Goal: Task Accomplishment & Management: Manage account settings

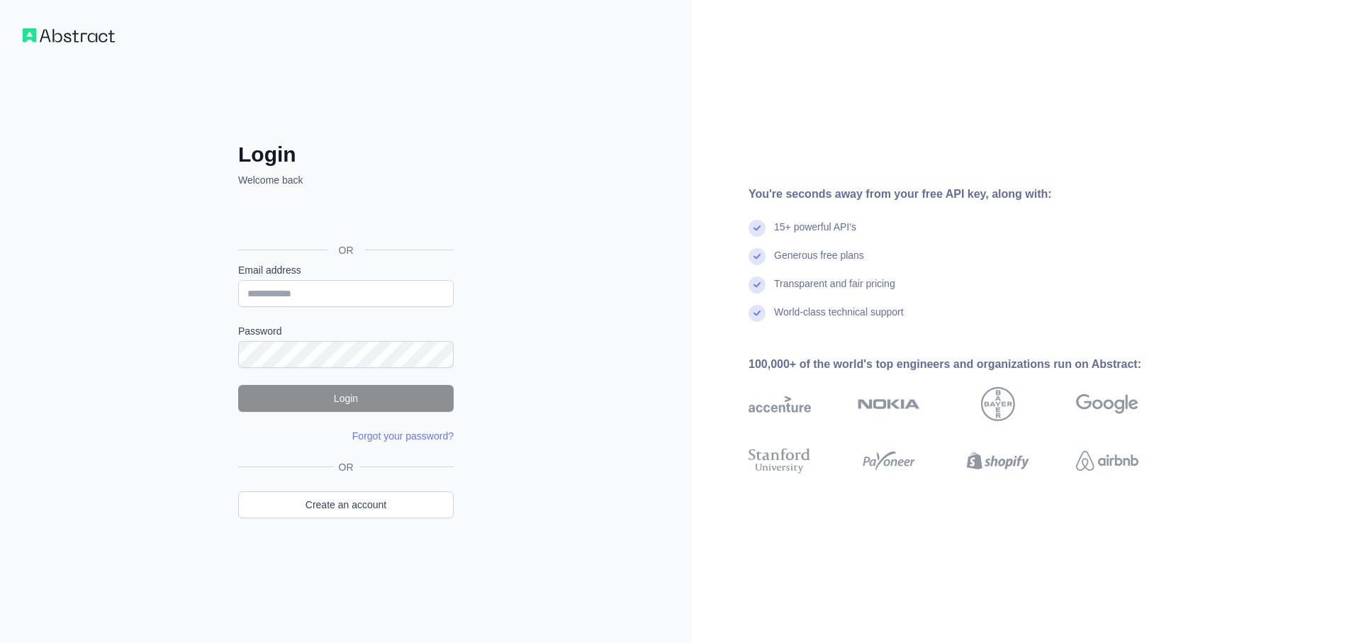
click at [151, 167] on div "Login Welcome back OR Email address Password Login Forgot your password? Please…" at bounding box center [346, 321] width 692 height 643
drag, startPoint x: 73, startPoint y: 52, endPoint x: 67, endPoint y: 42, distance: 12.1
click at [74, 52] on div "Login Welcome back OR Email address Password Login Forgot your password? Please…" at bounding box center [346, 321] width 692 height 643
click at [66, 40] on img at bounding box center [69, 35] width 92 height 14
click at [50, 37] on img at bounding box center [69, 35] width 92 height 14
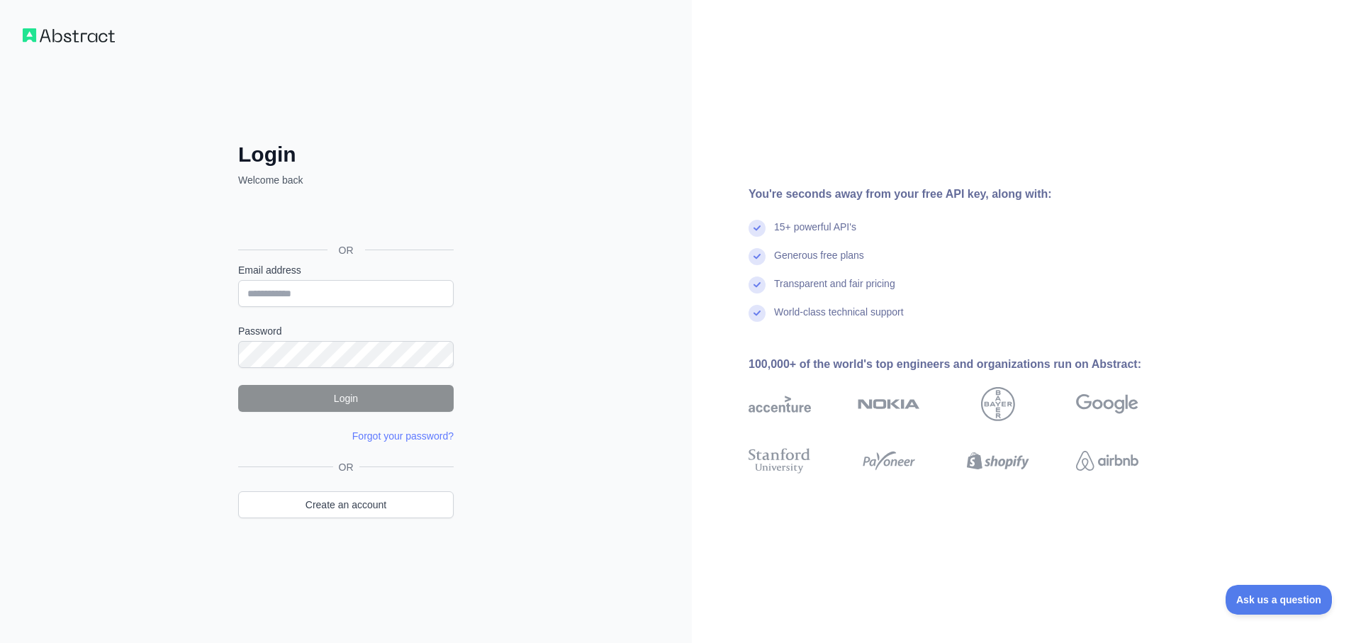
click at [35, 38] on img at bounding box center [69, 35] width 92 height 14
